Goal: Information Seeking & Learning: Understand process/instructions

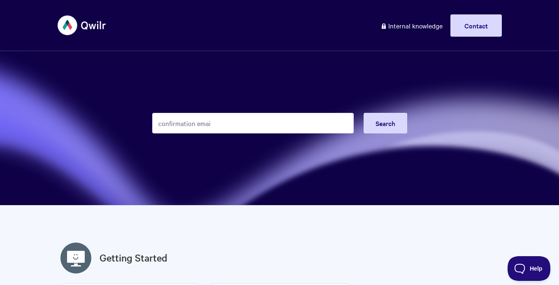
type input "confirmation email"
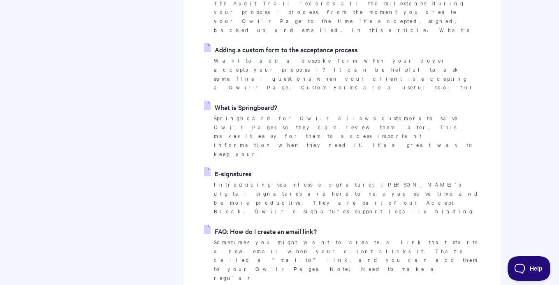
scroll to position [260, 0]
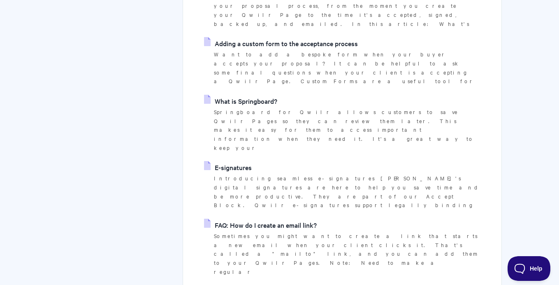
click at [290, 218] on link "FAQ: How do I create an email link?" at bounding box center [260, 224] width 113 height 12
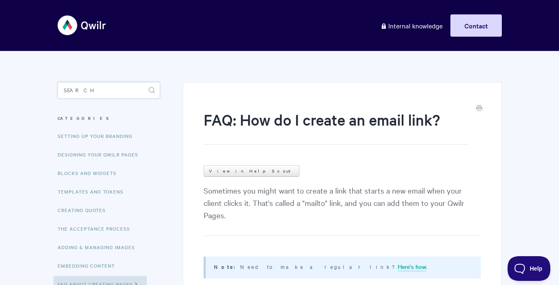
click at [84, 93] on input "Search" at bounding box center [109, 90] width 102 height 16
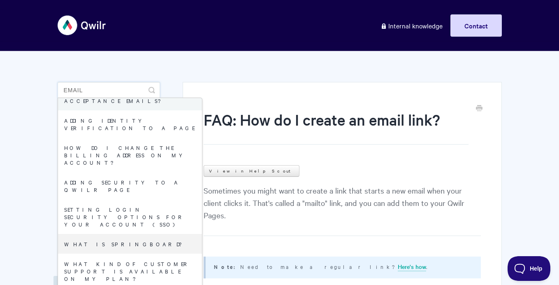
scroll to position [146, 0]
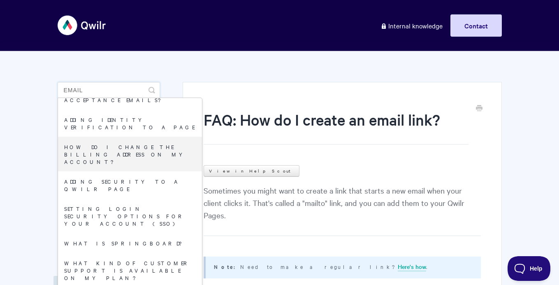
click at [104, 94] on input "Email" at bounding box center [109, 90] width 102 height 16
type input "forward"
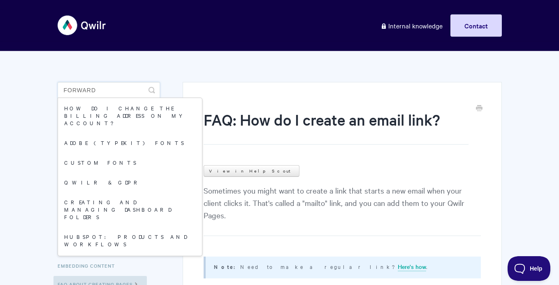
scroll to position [0, 0]
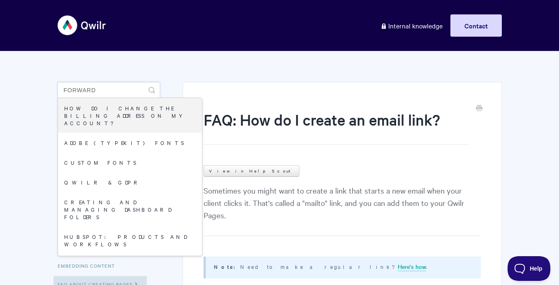
click at [106, 84] on input "forward" at bounding box center [109, 90] width 102 height 16
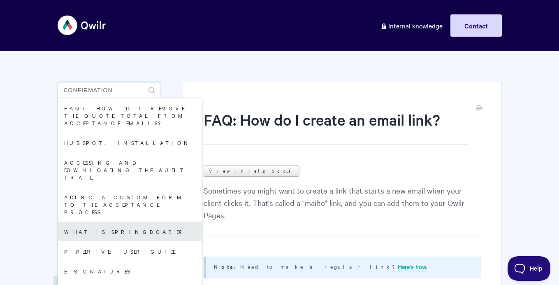
type input "confirmation"
click at [105, 221] on link "What is Springboard?" at bounding box center [130, 231] width 144 height 20
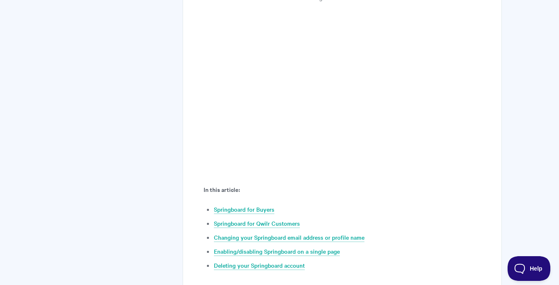
scroll to position [234, 0]
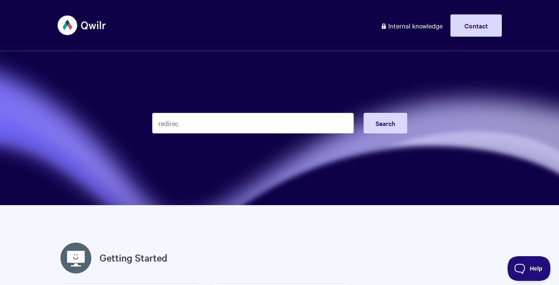
type input "redirect"
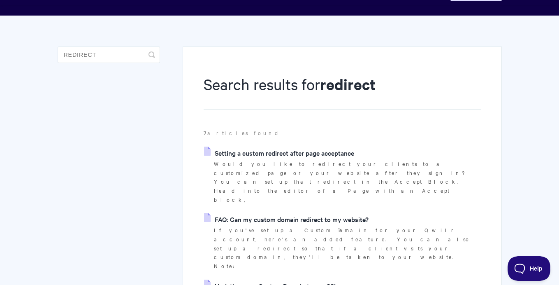
scroll to position [36, 0]
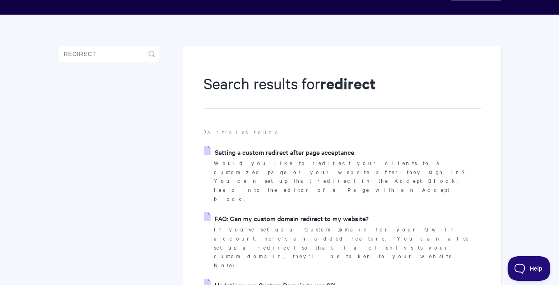
click at [290, 158] on p "Would you like to redirect your clients to a customized page or your website af…" at bounding box center [347, 180] width 267 height 45
click at [288, 153] on link "Setting a custom redirect after page acceptance" at bounding box center [279, 152] width 150 height 12
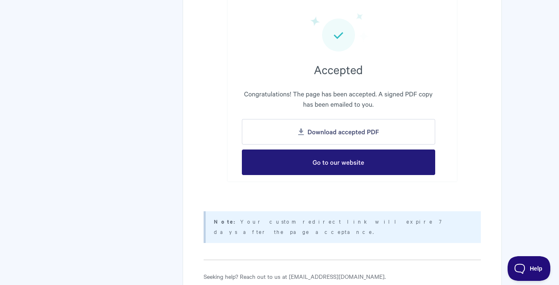
scroll to position [1228, 0]
